Goal: Transaction & Acquisition: Purchase product/service

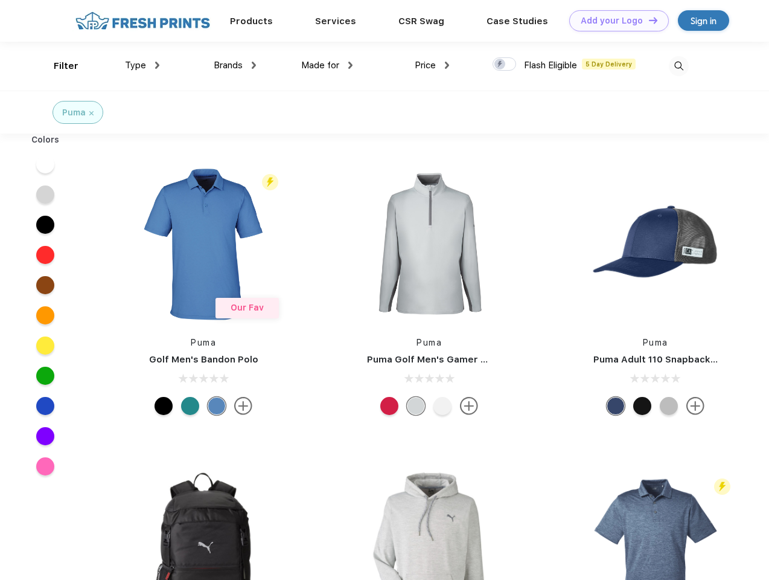
scroll to position [1, 0]
click at [615, 21] on link "Add your Logo Design Tool" at bounding box center [619, 20] width 100 height 21
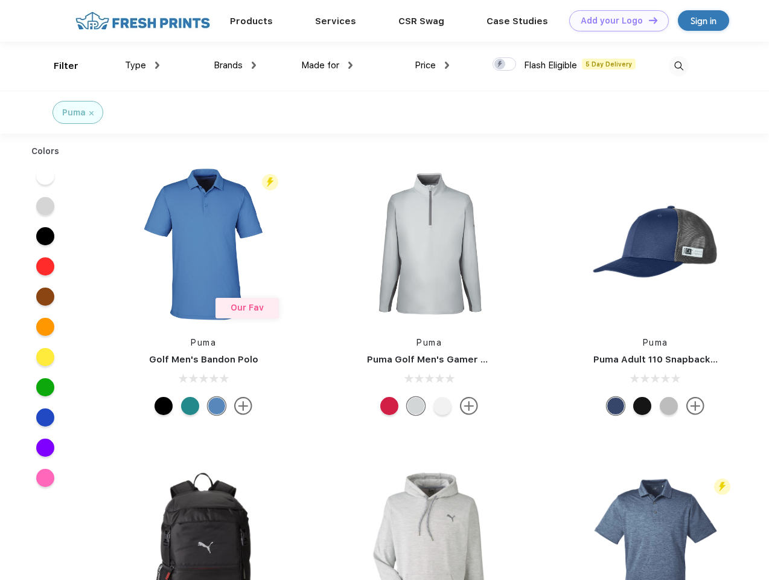
click at [0, 0] on div "Design Tool" at bounding box center [0, 0] width 0 height 0
click at [648, 20] on link "Add your Logo Design Tool" at bounding box center [619, 20] width 100 height 21
click at [58, 66] on div "Filter" at bounding box center [66, 66] width 25 height 14
click at [143, 65] on span "Type" at bounding box center [135, 65] width 21 height 11
click at [235, 65] on span "Brands" at bounding box center [228, 65] width 29 height 11
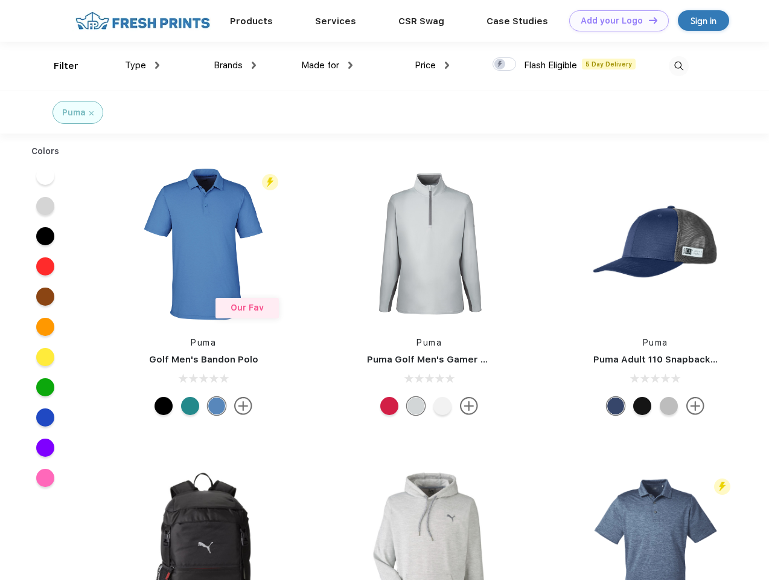
click at [327, 65] on span "Made for" at bounding box center [320, 65] width 38 height 11
click at [432, 65] on span "Price" at bounding box center [425, 65] width 21 height 11
click at [505, 65] on div at bounding box center [505, 63] width 24 height 13
click at [501, 65] on input "checkbox" at bounding box center [497, 61] width 8 height 8
click at [679, 66] on img at bounding box center [679, 66] width 20 height 20
